Goal: Information Seeking & Learning: Learn about a topic

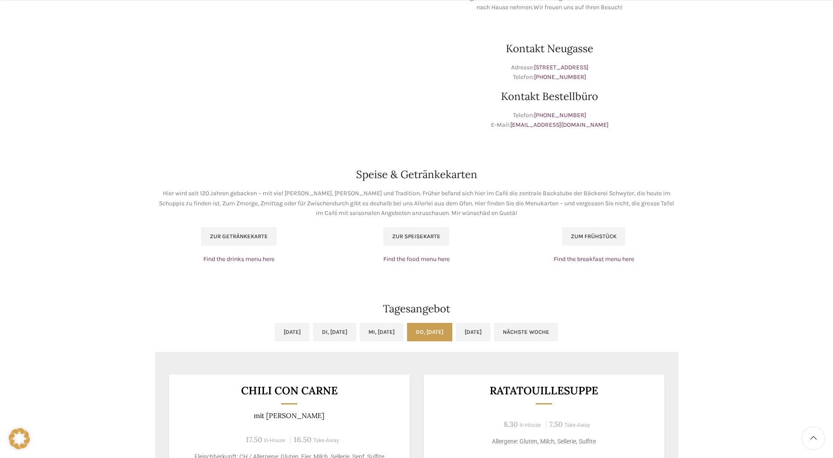
scroll to position [527, 0]
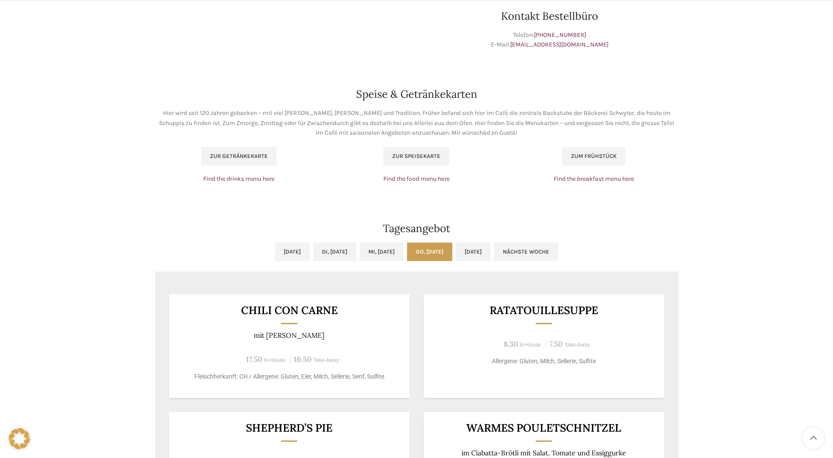
click at [452, 248] on link "Do, 09.10.2025" at bounding box center [429, 252] width 45 height 18
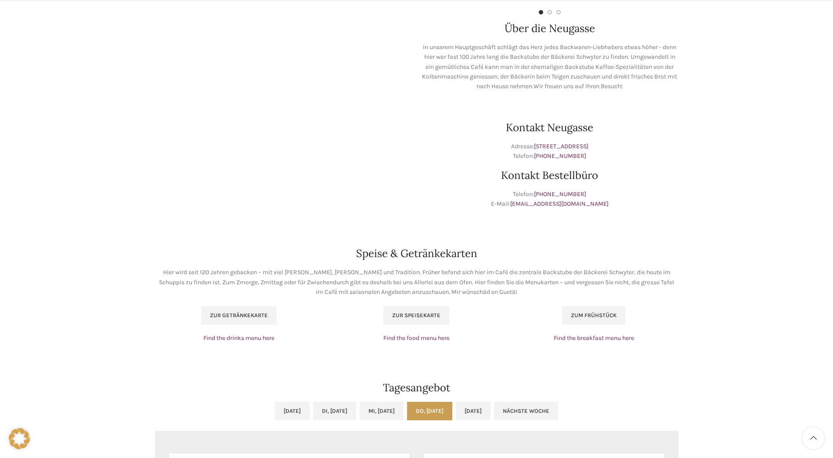
scroll to position [483, 0]
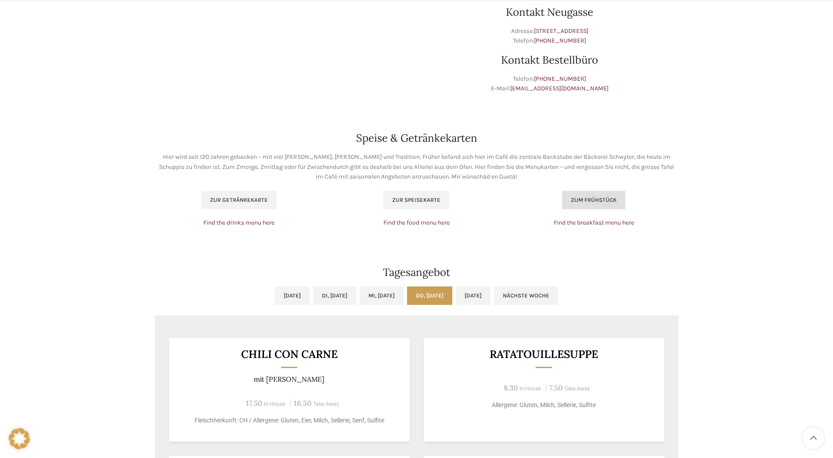
click at [587, 200] on span "Zum Frühstück" at bounding box center [594, 200] width 46 height 7
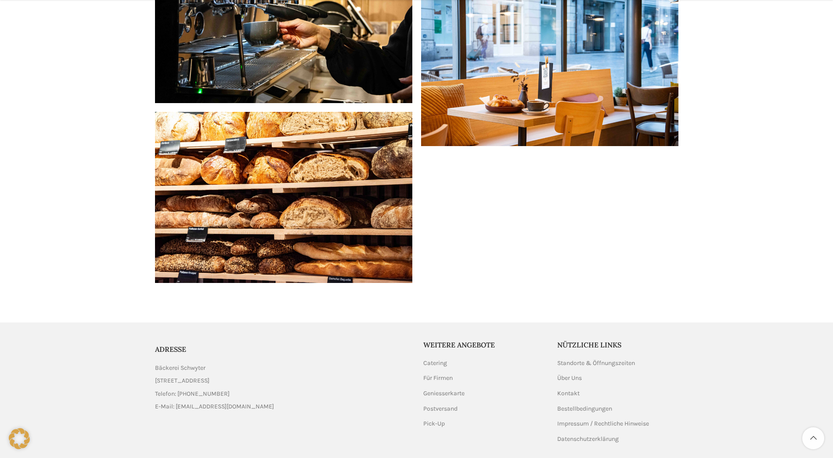
scroll to position [1731, 0]
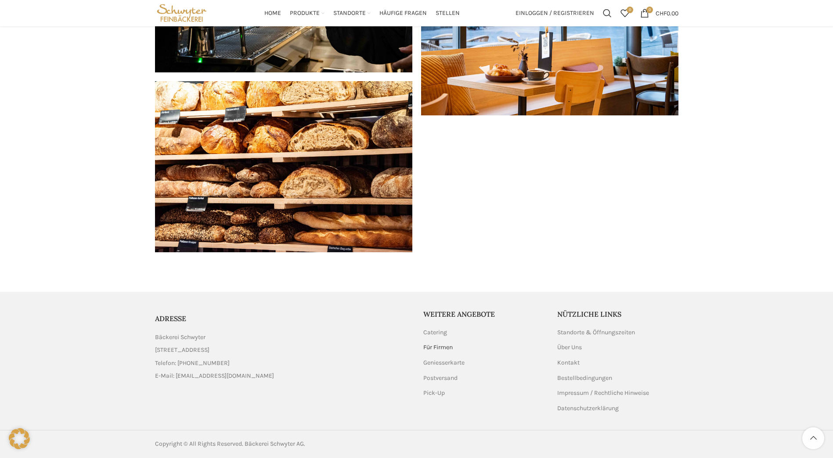
click at [432, 344] on link "Für Firmen" at bounding box center [438, 347] width 30 height 9
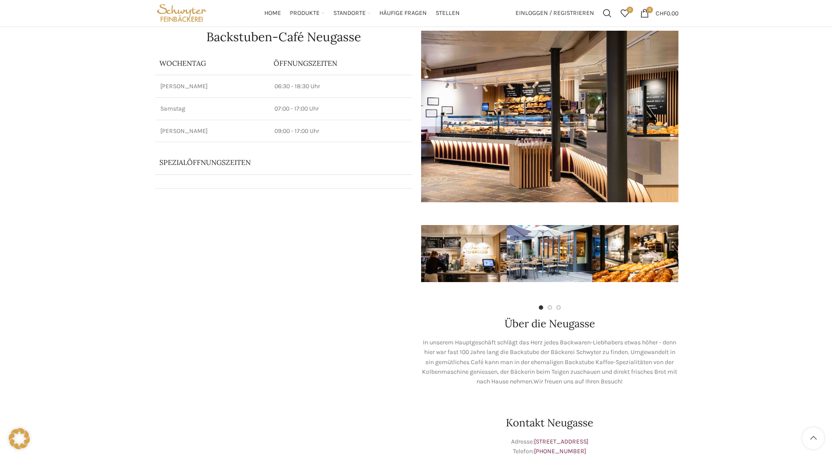
scroll to position [0, 0]
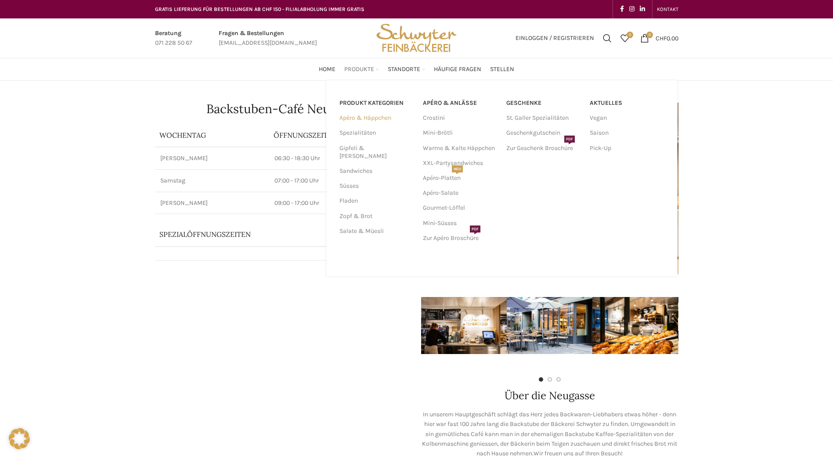
click at [361, 119] on link "Apéro & Häppchen" at bounding box center [375, 118] width 73 height 15
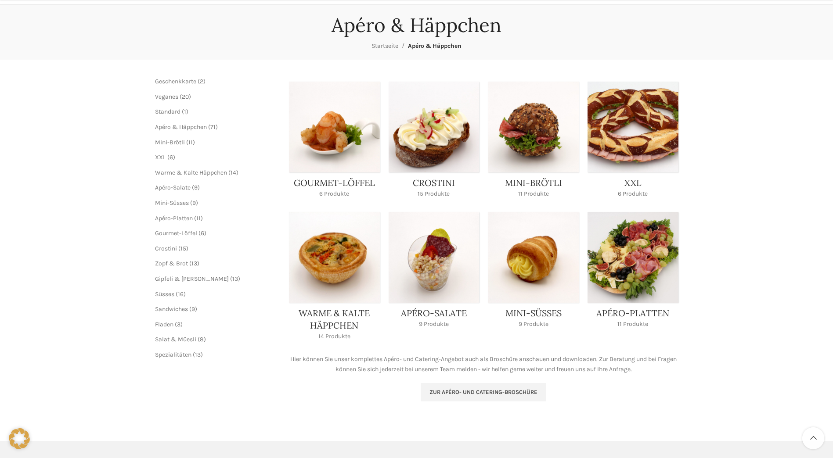
scroll to position [88, 0]
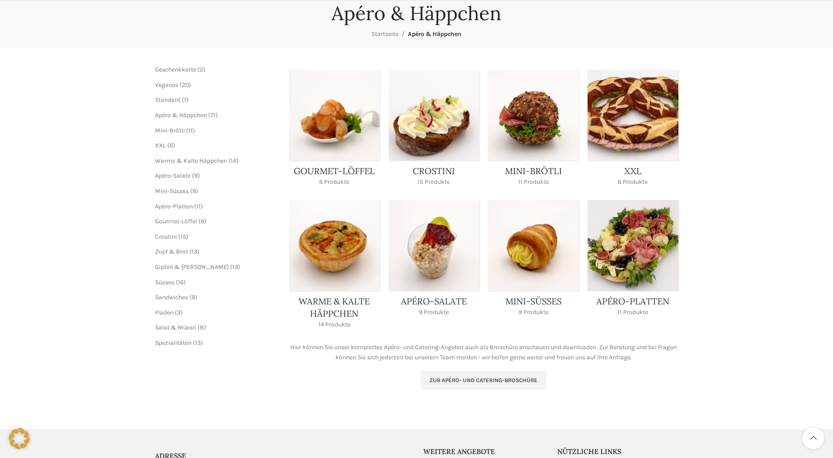
click at [166, 145] on span "6 6 Produkte" at bounding box center [170, 145] width 9 height 7
click at [159, 144] on span "XXL" at bounding box center [160, 145] width 11 height 7
